Goal: Transaction & Acquisition: Subscribe to service/newsletter

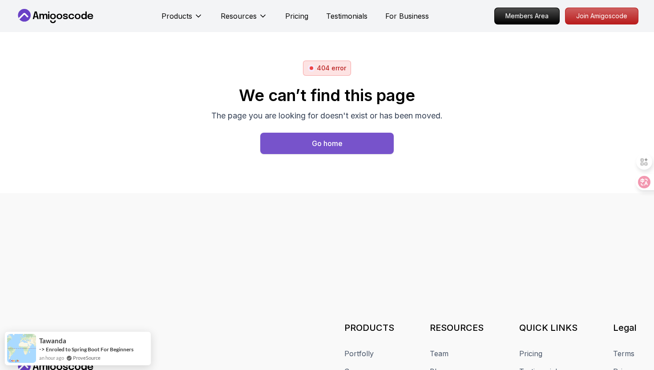
click at [293, 145] on button "Go home" at bounding box center [326, 143] width 133 height 21
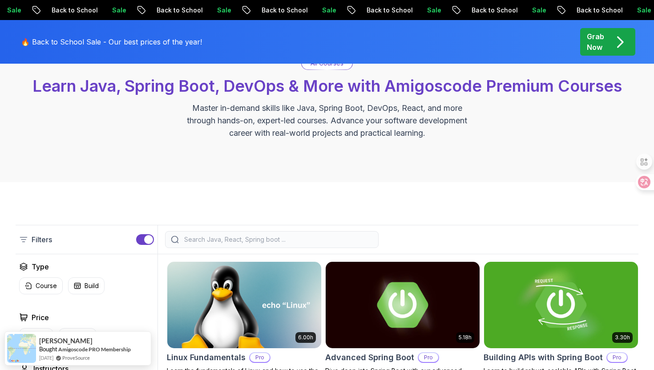
scroll to position [87, 0]
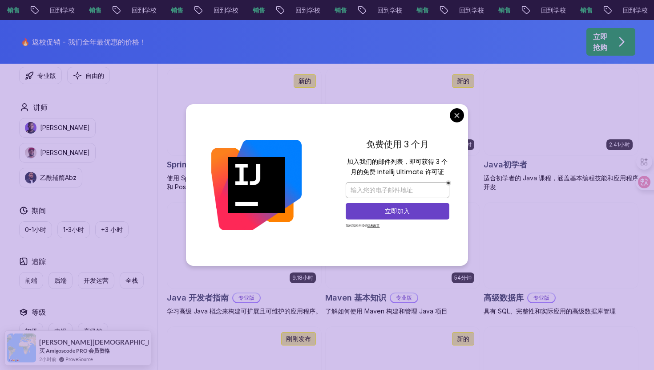
scroll to position [410, 0]
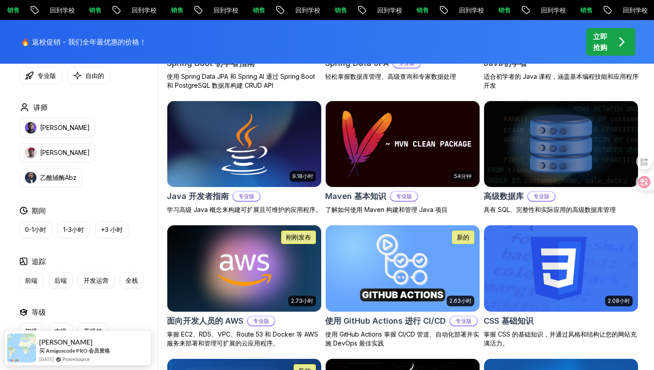
scroll to position [478, 0]
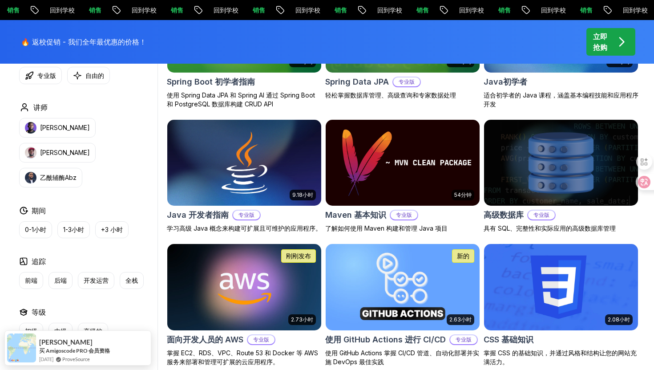
click at [549, 192] on img at bounding box center [560, 162] width 161 height 90
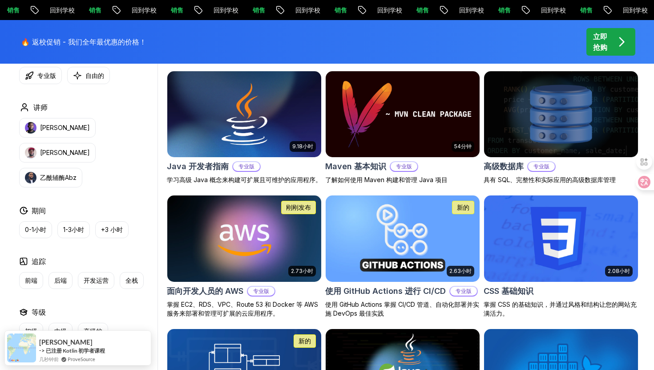
scroll to position [528, 0]
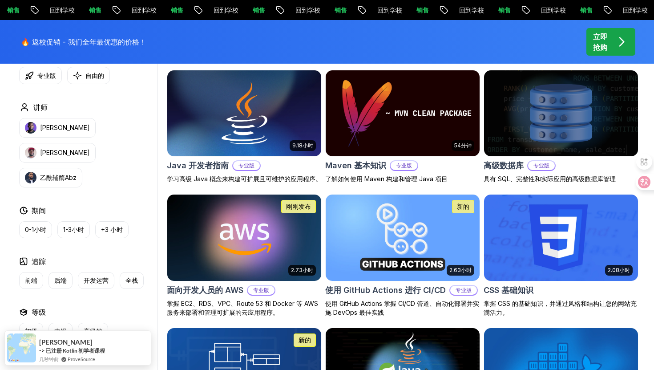
click at [543, 242] on img at bounding box center [560, 237] width 161 height 90
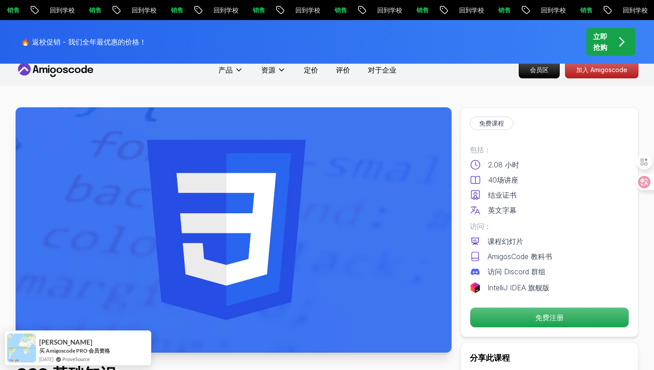
scroll to position [7, 0]
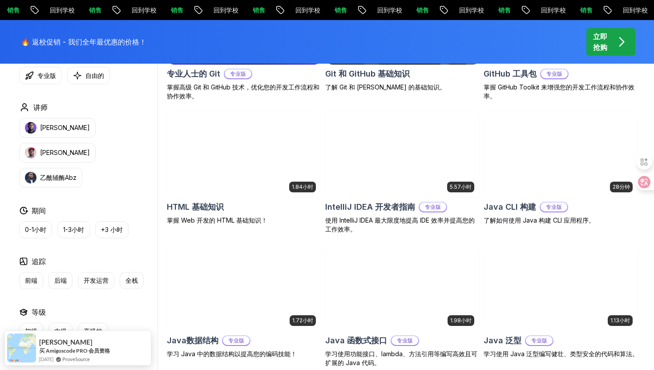
scroll to position [1017, 0]
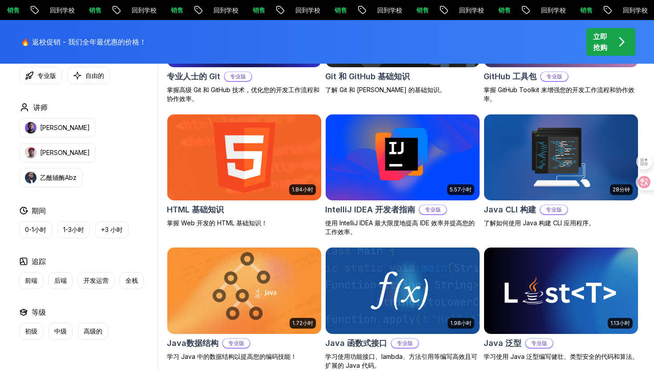
click at [241, 160] on img at bounding box center [243, 157] width 161 height 90
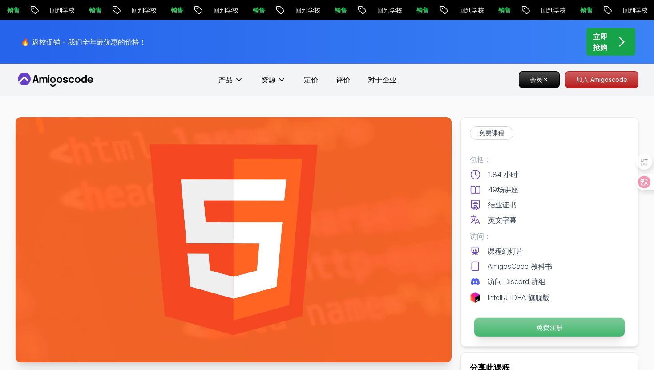
click at [514, 321] on p "免费注册" at bounding box center [549, 327] width 150 height 19
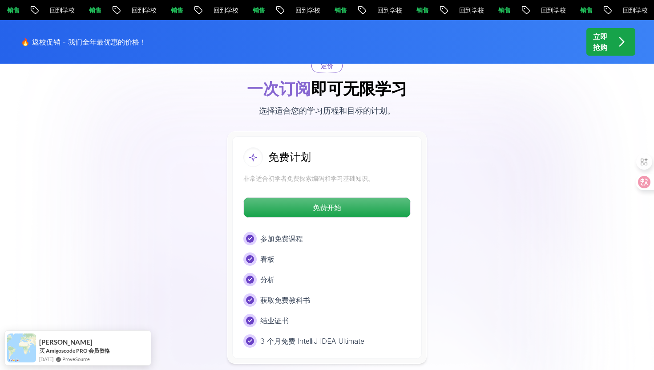
scroll to position [1730, 0]
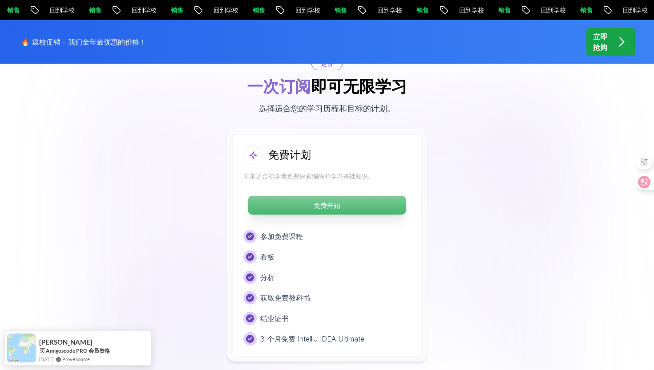
click at [320, 208] on font "免费开始" at bounding box center [327, 205] width 27 height 8
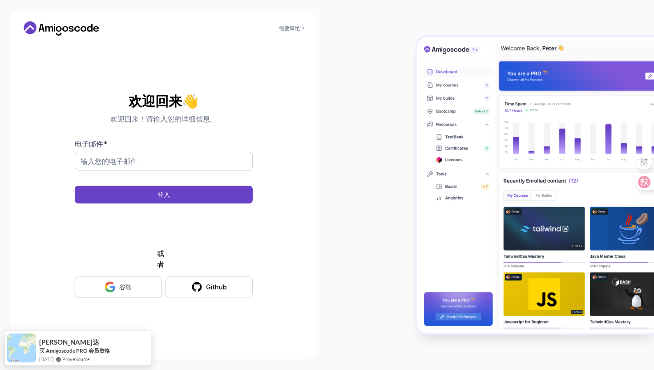
click at [125, 286] on font "谷歌" at bounding box center [125, 287] width 12 height 8
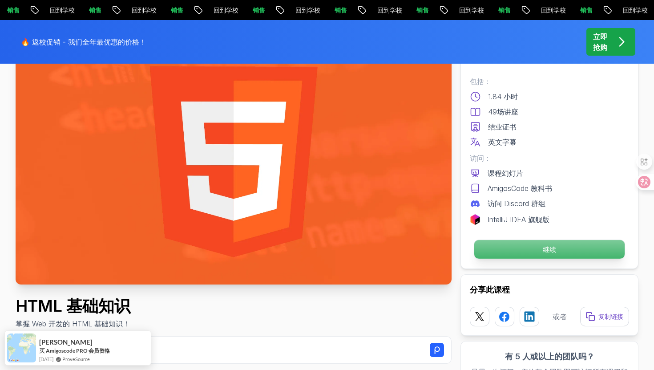
scroll to position [82, 0]
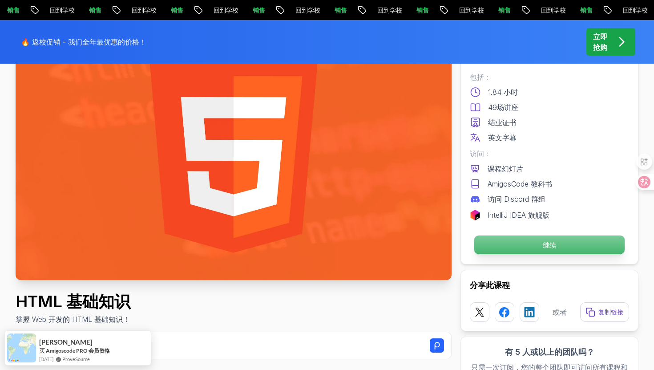
click at [545, 250] on p "继续" at bounding box center [549, 244] width 150 height 19
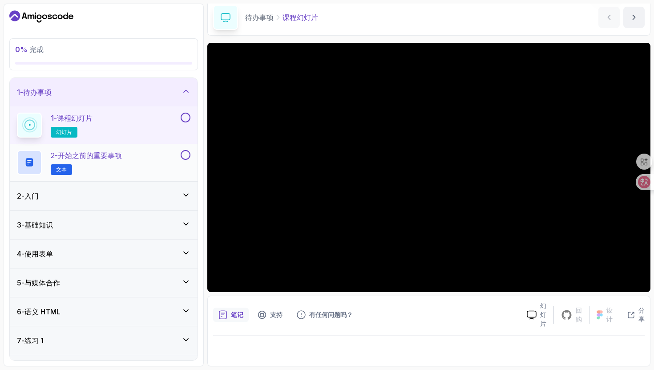
click at [105, 164] on h2 "2 - 开始之前的重要事项 文本" at bounding box center [86, 162] width 71 height 25
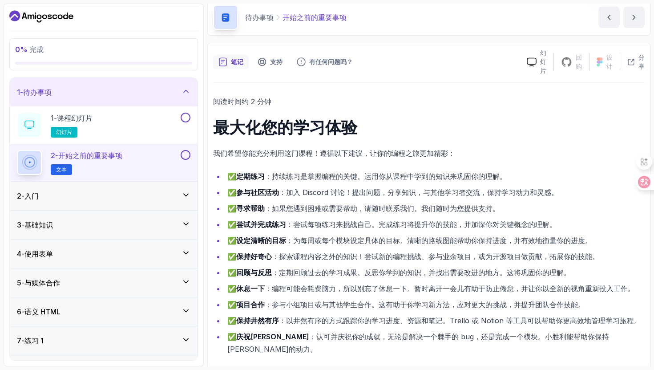
click at [105, 195] on div "2 - 入门" at bounding box center [104, 195] width 174 height 11
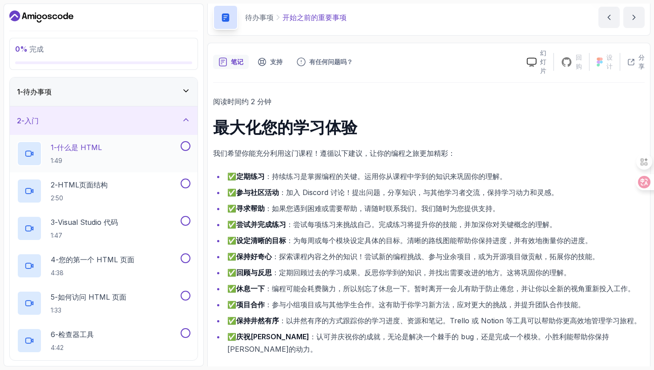
click at [135, 160] on div "1 - 什么是 HTML 1:49" at bounding box center [98, 153] width 162 height 25
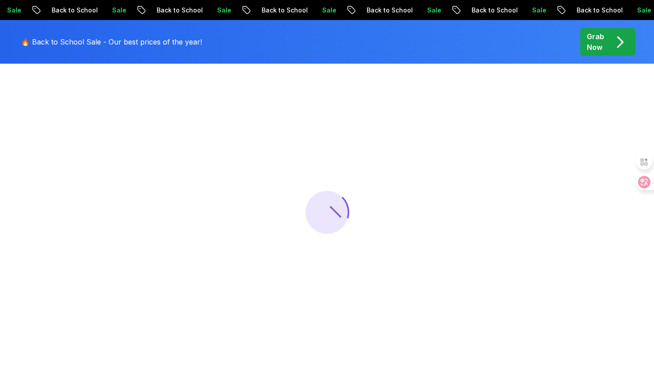
scroll to position [82, 0]
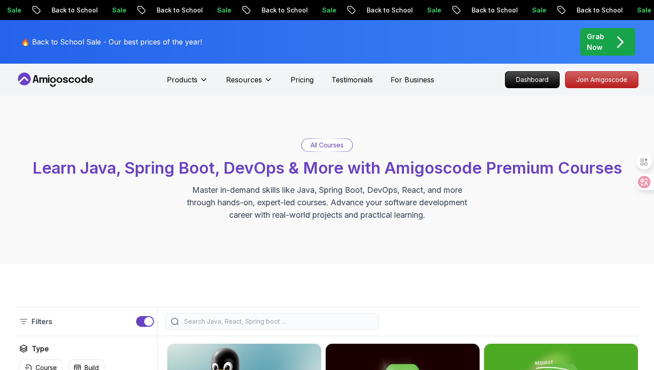
click at [251, 321] on input "search" at bounding box center [277, 321] width 190 height 9
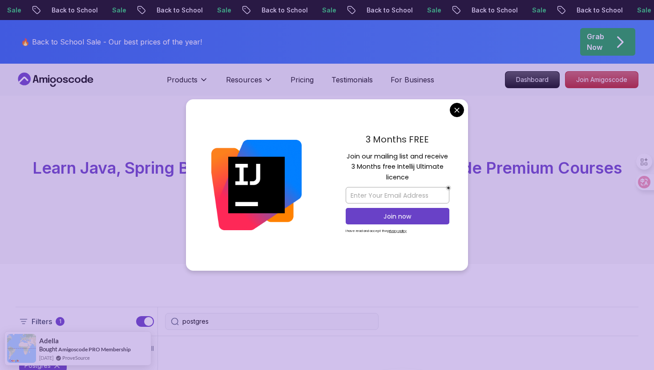
click at [449, 110] on div "3 Months FREE Join our mailing list and receive 3 Months free Intellij Ultimate…" at bounding box center [397, 185] width 141 height 172
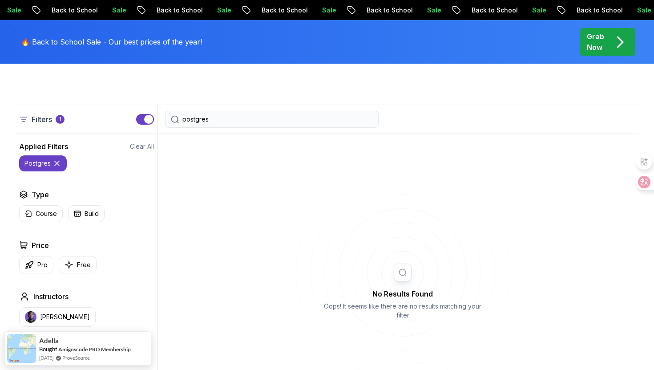
scroll to position [218, 0]
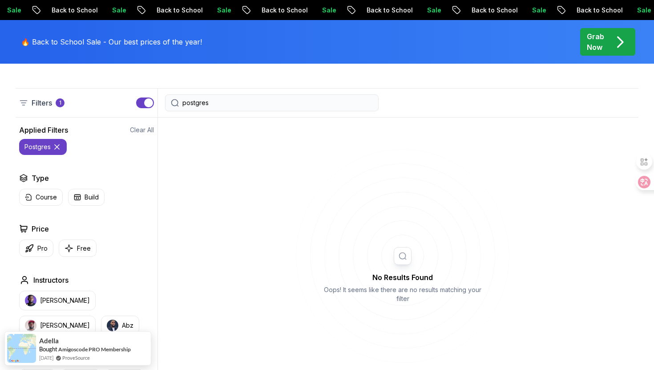
click at [303, 105] on input "postgres" at bounding box center [277, 102] width 190 height 9
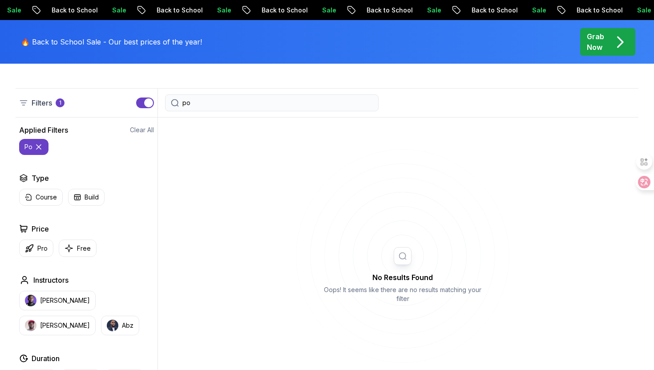
type input "p"
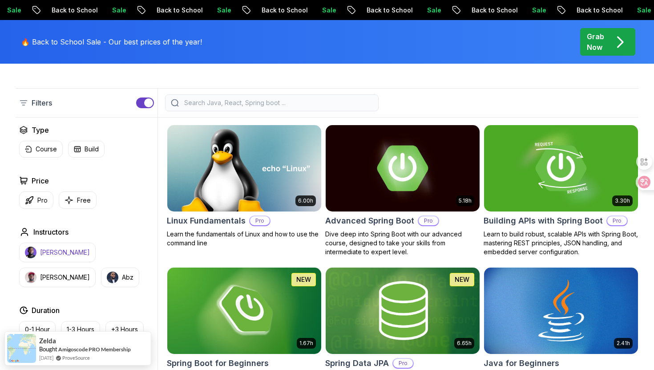
click at [63, 251] on p "[PERSON_NAME]" at bounding box center [65, 252] width 50 height 9
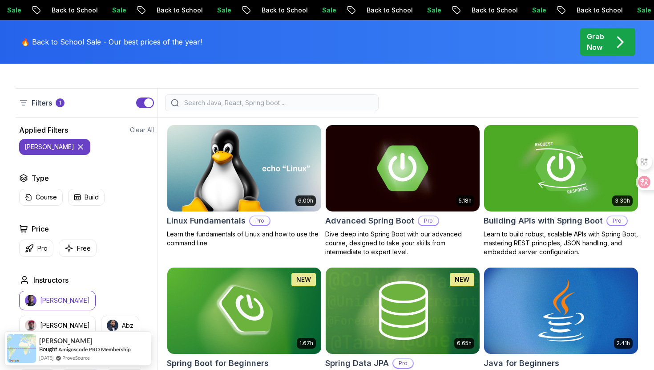
click at [325, 106] on input "search" at bounding box center [277, 102] width 190 height 9
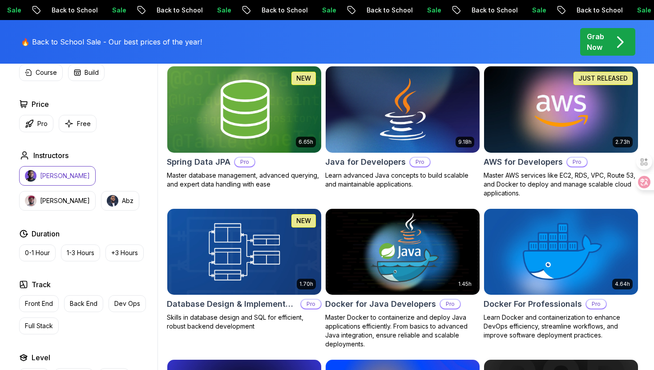
scroll to position [420, 0]
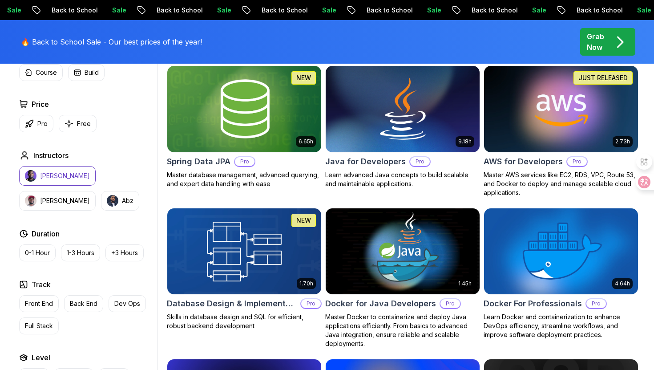
type input "p"
click at [277, 262] on img at bounding box center [243, 251] width 161 height 90
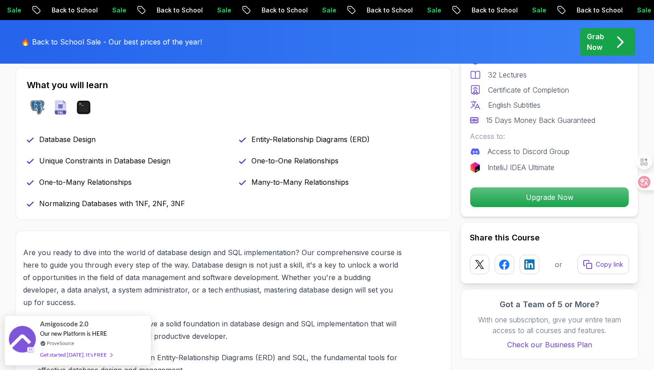
scroll to position [362, 0]
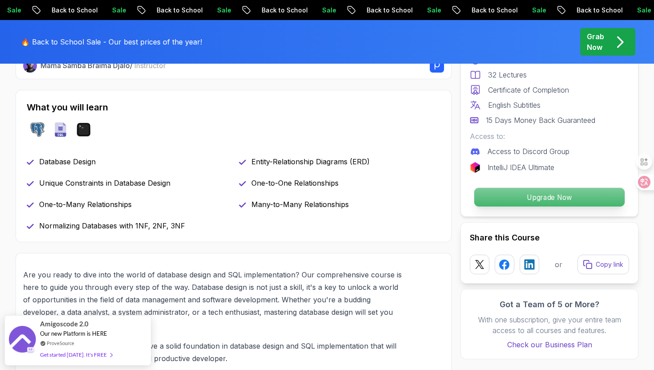
click at [545, 201] on p "Upgrade Now" at bounding box center [549, 197] width 150 height 19
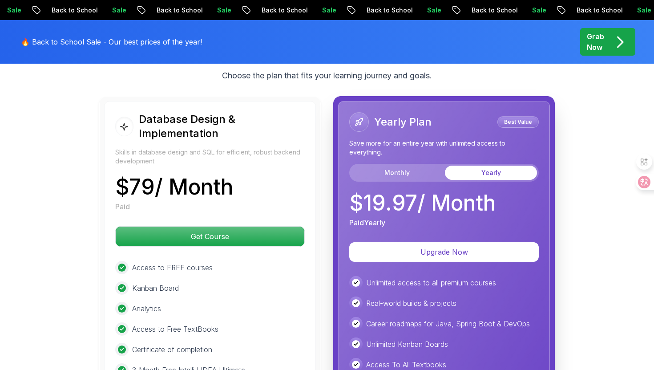
scroll to position [2029, 0]
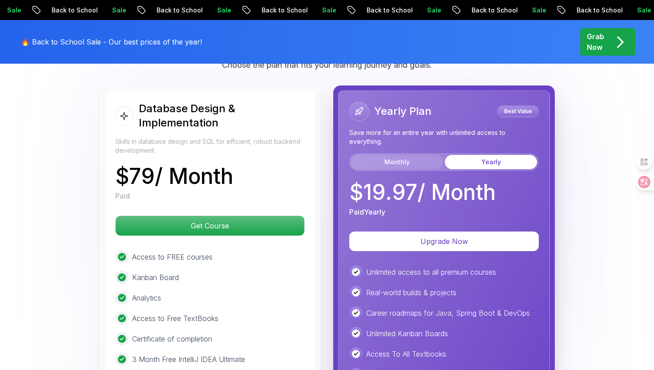
click at [412, 162] on button "Monthly" at bounding box center [397, 162] width 92 height 14
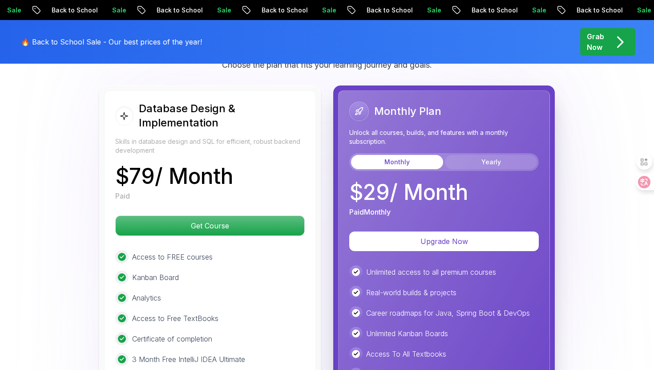
click at [478, 165] on button "Yearly" at bounding box center [491, 162] width 92 height 14
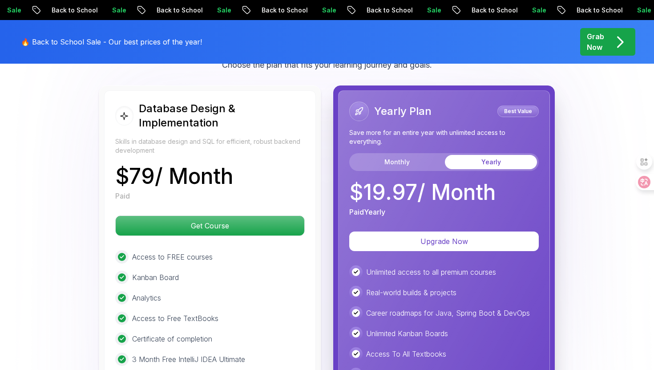
click at [396, 172] on div "Yearly Plan Best Value Save more for an entire year with unlimited access to ev…" at bounding box center [444, 159] width 190 height 116
click at [417, 166] on button "Monthly" at bounding box center [397, 162] width 92 height 14
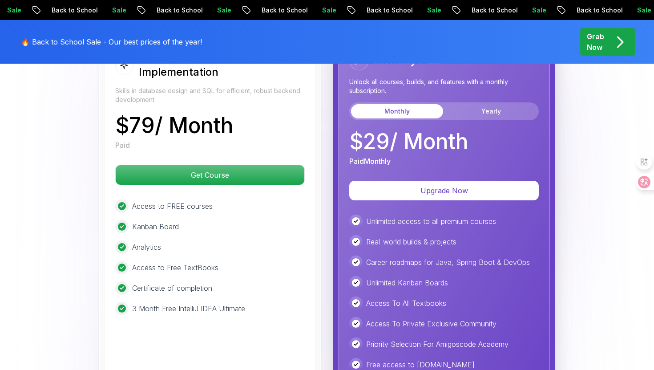
scroll to position [2084, 0]
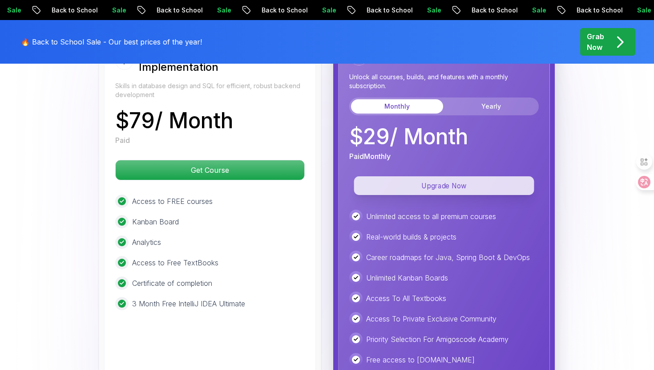
click at [424, 185] on p "Upgrade Now" at bounding box center [444, 185] width 180 height 19
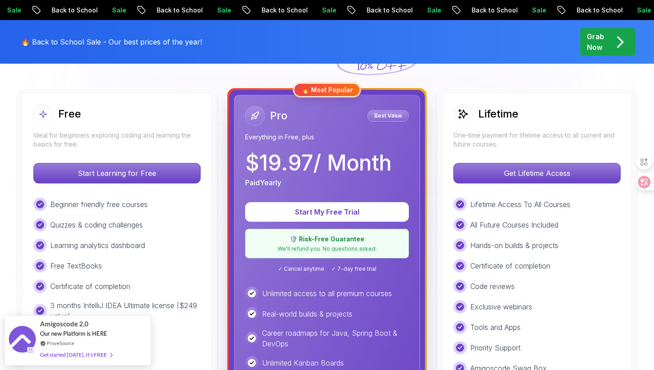
scroll to position [252, 0]
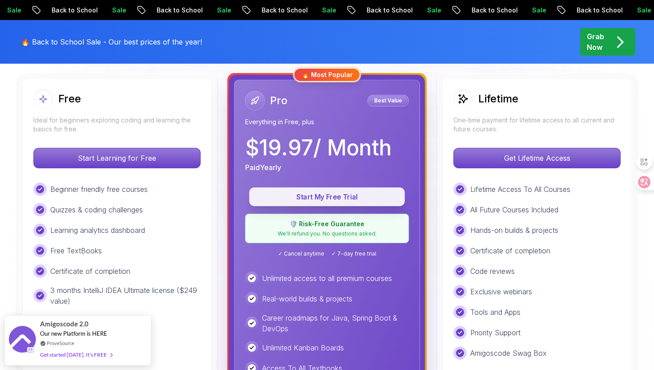
click at [363, 202] on button "Start My Free Trial" at bounding box center [327, 196] width 156 height 19
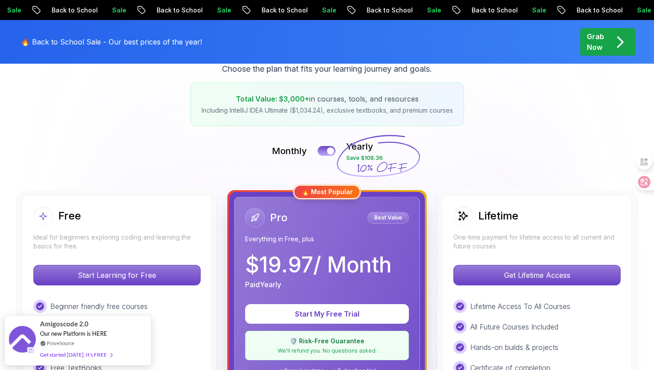
scroll to position [170, 0]
